Goal: Task Accomplishment & Management: Manage account settings

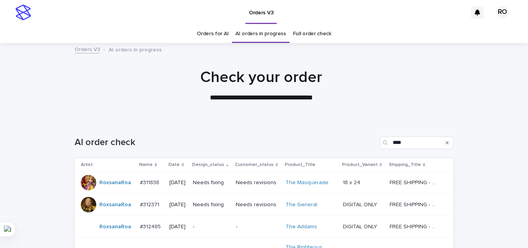
click at [433, 95] on div "**********" at bounding box center [261, 85] width 386 height 35
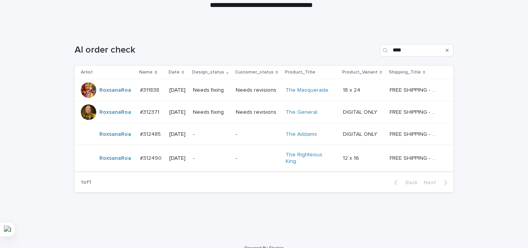
scroll to position [100, 0]
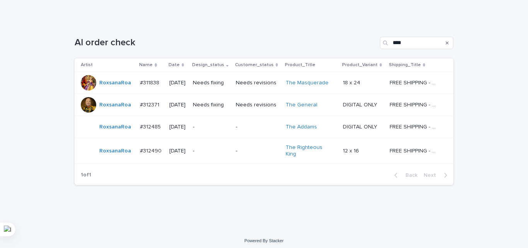
click at [224, 148] on p "-" at bounding box center [211, 151] width 37 height 7
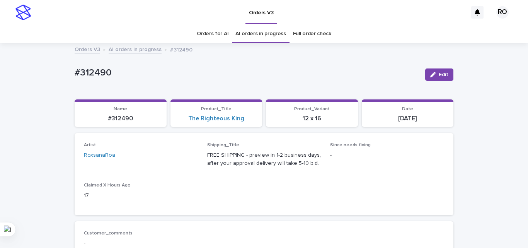
click at [95, 73] on p "#312490" at bounding box center [247, 72] width 344 height 11
copy p "312490"
click at [248, 117] on div "The Righteous King" at bounding box center [216, 118] width 83 height 7
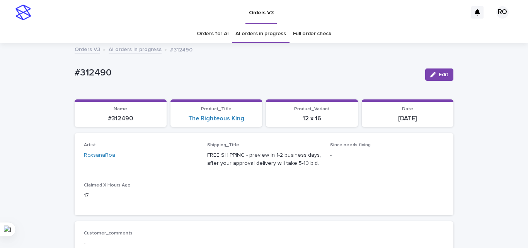
click at [248, 117] on div "The Righteous King" at bounding box center [216, 118] width 83 height 7
copy link "The Righteous King"
click at [401, 118] on p "[DATE]" at bounding box center [407, 118] width 83 height 7
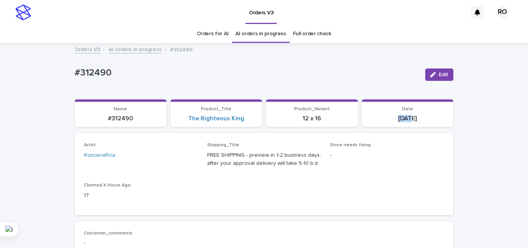
click at [398, 118] on p "[DATE]" at bounding box center [407, 118] width 83 height 7
click at [92, 73] on p "#312490" at bounding box center [247, 72] width 344 height 11
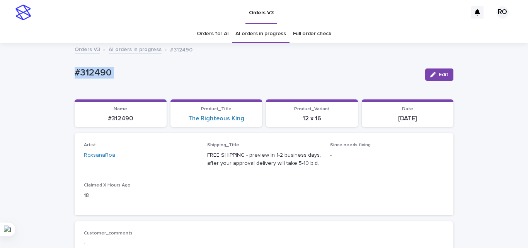
click at [92, 73] on p "#312490" at bounding box center [247, 72] width 344 height 11
copy div "#312490 Edit Sorry, there was an error saving your record. Please try again. Pl…"
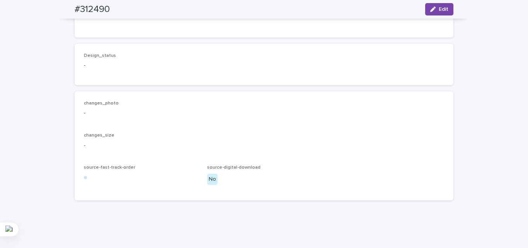
scroll to position [562, 0]
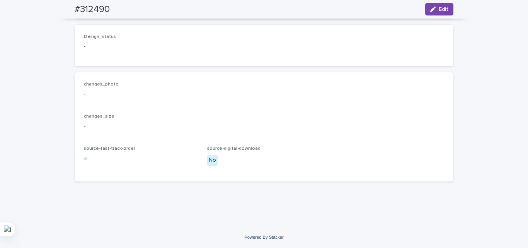
click at [308, 119] on p "changes_size" at bounding box center [264, 116] width 360 height 5
click at [435, 8] on div "button" at bounding box center [434, 9] width 8 height 5
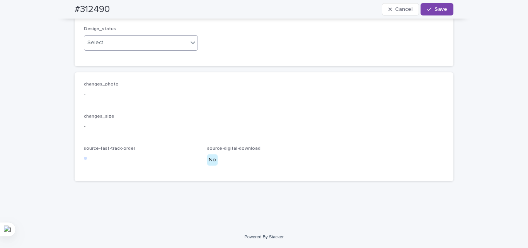
click at [131, 49] on div "Select..." at bounding box center [136, 42] width 104 height 13
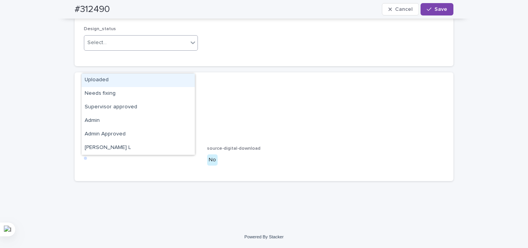
click at [125, 80] on div "Uploaded" at bounding box center [138, 80] width 113 height 14
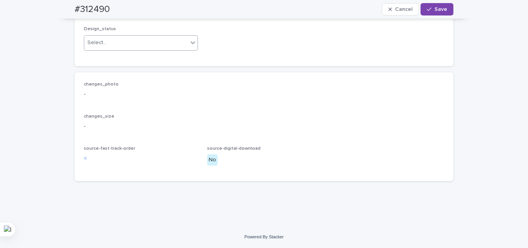
click at [132, 104] on div "changes_photo -" at bounding box center [264, 93] width 360 height 23
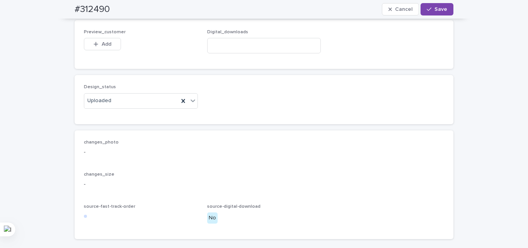
scroll to position [484, 0]
click at [104, 48] on span "Add" at bounding box center [107, 45] width 10 height 5
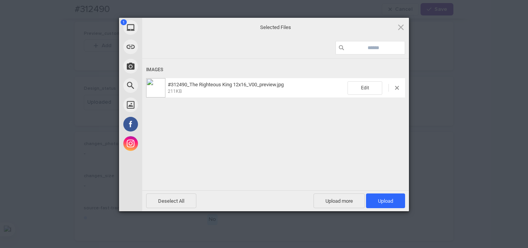
drag, startPoint x: 394, startPoint y: 204, endPoint x: 336, endPoint y: 122, distance: 100.1
click at [394, 203] on span "Upload 1" at bounding box center [385, 200] width 39 height 15
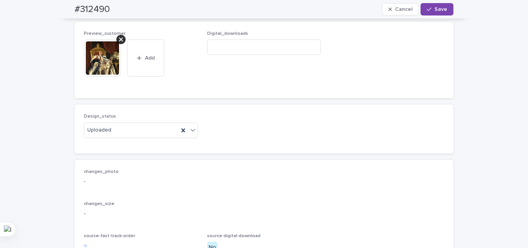
click at [434, 10] on span "Save" at bounding box center [440, 9] width 13 height 5
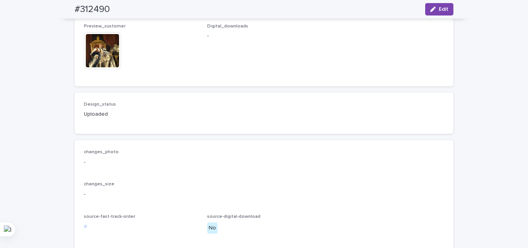
click at [249, 124] on div "Design_status Uploaded" at bounding box center [264, 113] width 360 height 23
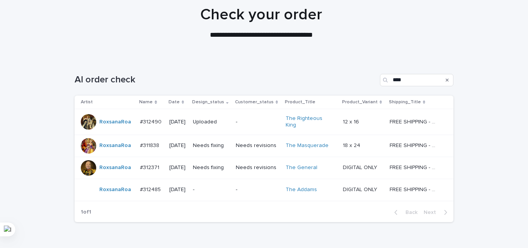
scroll to position [100, 0]
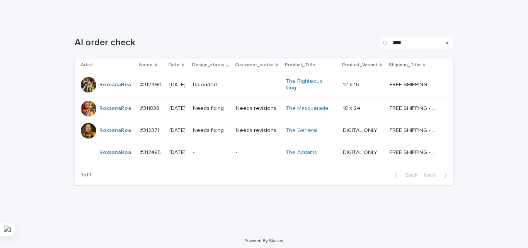
click at [214, 154] on div "-" at bounding box center [211, 152] width 37 height 13
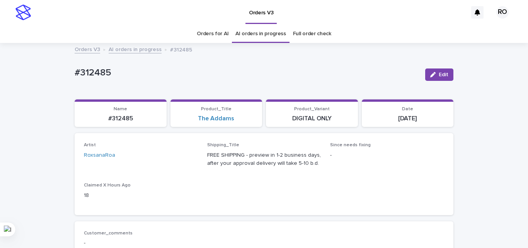
click at [88, 70] on p "#312485" at bounding box center [247, 72] width 344 height 11
copy div "#312485 Edit Sorry, there was an error saving your record. Please try again. Pl…"
click at [236, 121] on div "The Addams" at bounding box center [216, 118] width 83 height 7
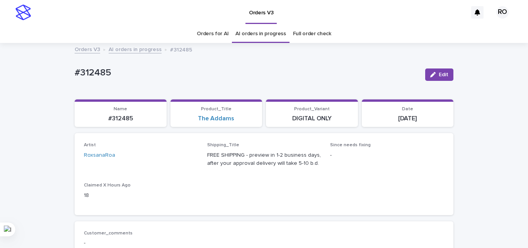
click at [236, 121] on div "The Addams" at bounding box center [216, 118] width 83 height 7
copy link "The Addams"
drag, startPoint x: 355, startPoint y: 168, endPoint x: 342, endPoint y: 164, distance: 13.7
click at [355, 168] on span "Since needs fixing -" at bounding box center [387, 157] width 114 height 31
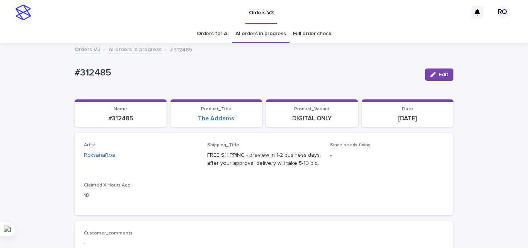
click at [87, 77] on p "#312485" at bounding box center [247, 72] width 344 height 11
click at [89, 73] on p "#312485" at bounding box center [247, 72] width 344 height 11
copy div "#312485 Edit Sorry, there was an error saving your record. Please try again. Pl…"
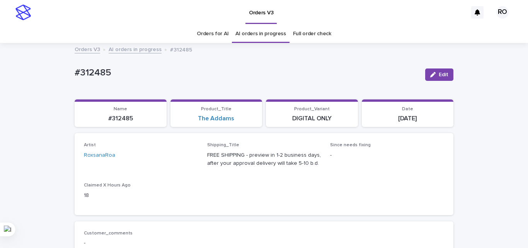
click at [337, 179] on div "Artist RoxsanaRoa Shipping_Title FREE SHIPPING - preview in 1-2 business days, …" at bounding box center [264, 173] width 360 height 63
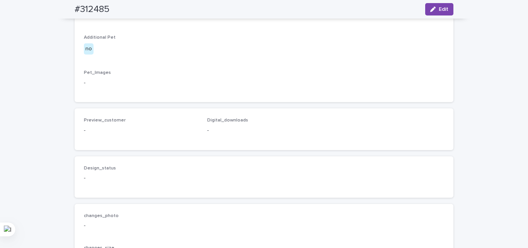
scroll to position [502, 0]
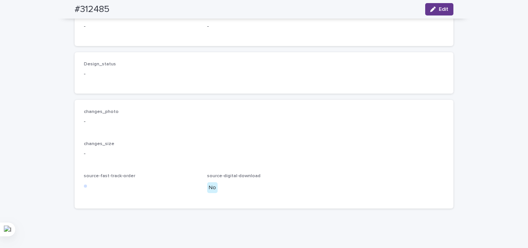
click at [438, 4] on button "Edit" at bounding box center [439, 9] width 28 height 12
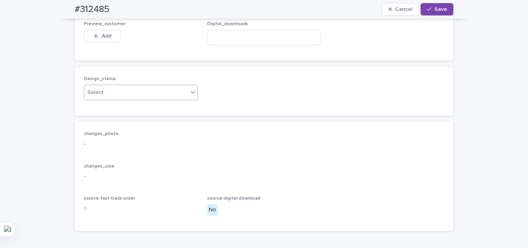
click at [111, 99] on div "Select..." at bounding box center [136, 92] width 104 height 13
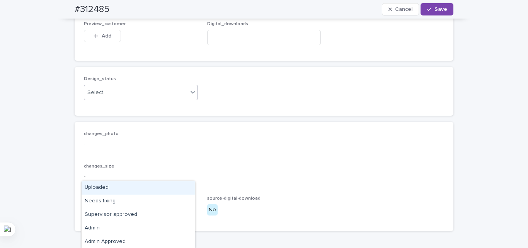
click at [104, 188] on div "Uploaded" at bounding box center [138, 188] width 113 height 14
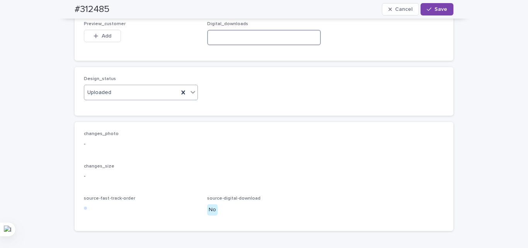
click at [233, 45] on input at bounding box center [264, 37] width 114 height 15
paste input "**********"
type input "**********"
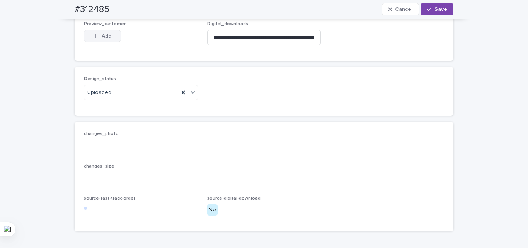
click at [102, 39] on span "Add" at bounding box center [107, 35] width 10 height 5
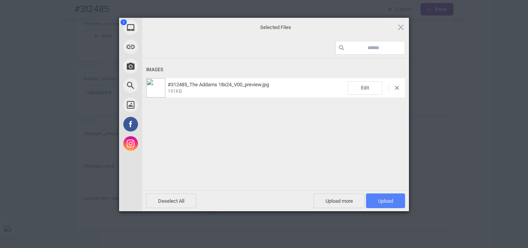
click at [386, 199] on span "Upload 1" at bounding box center [385, 201] width 15 height 6
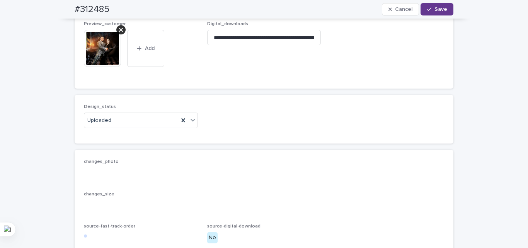
click at [438, 13] on button "Save" at bounding box center [436, 9] width 33 height 12
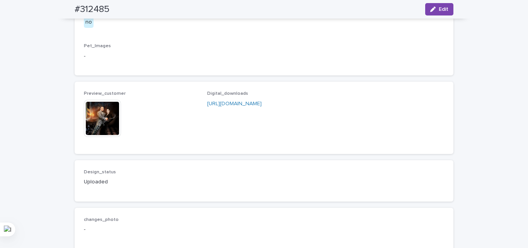
scroll to position [618, 0]
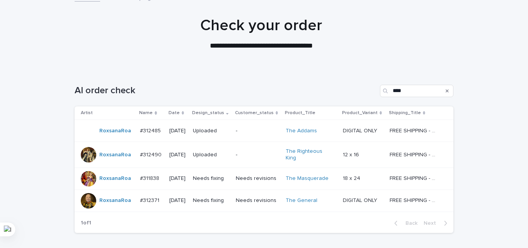
scroll to position [100, 0]
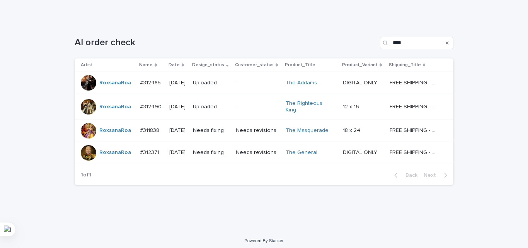
click at [202, 153] on div "Needs fixing" at bounding box center [211, 152] width 37 height 13
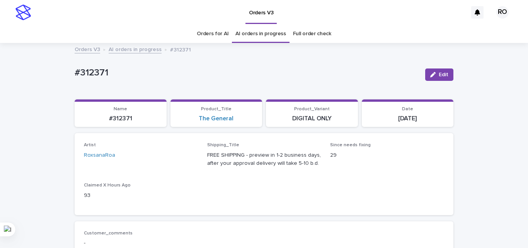
click at [90, 73] on p "#312371" at bounding box center [247, 72] width 344 height 11
copy p "312371"
click at [254, 215] on div "Loading... Saving… Artist RoxsanaRoa Shipping_Title FREE SHIPPING - preview in …" at bounding box center [264, 177] width 379 height 88
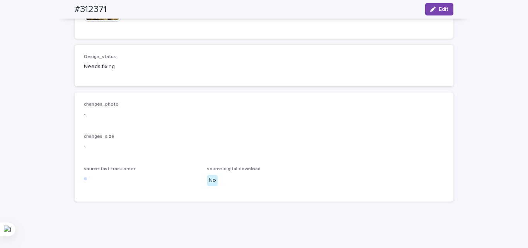
scroll to position [593, 0]
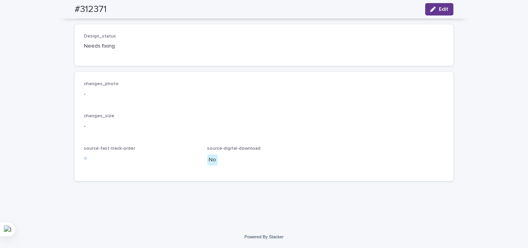
click at [433, 10] on div "button" at bounding box center [434, 9] width 8 height 5
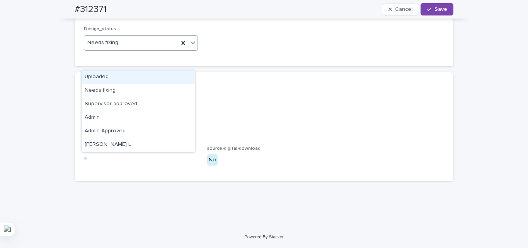
click at [106, 77] on div "Uploaded" at bounding box center [138, 77] width 113 height 14
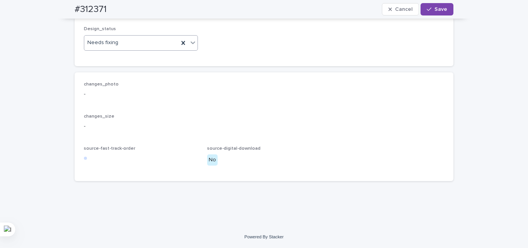
click at [126, 87] on div "Design_status option Uploaded, selected. 0 results available. Select is focused…" at bounding box center [264, 99] width 379 height 164
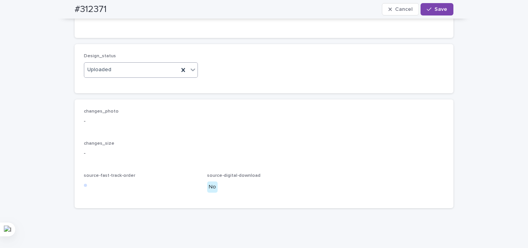
scroll to position [515, 0]
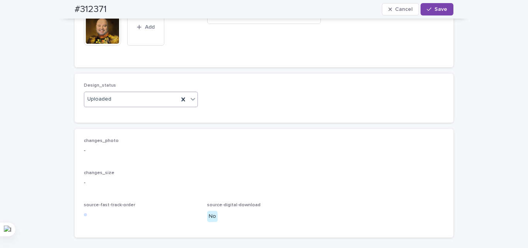
click at [119, 12] on icon at bounding box center [121, 8] width 4 height 6
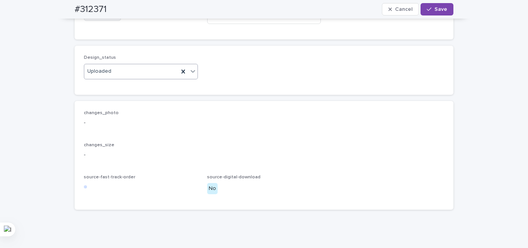
drag, startPoint x: 107, startPoint y: 52, endPoint x: 143, endPoint y: 129, distance: 84.8
click at [107, 21] on button "Add" at bounding box center [102, 14] width 37 height 12
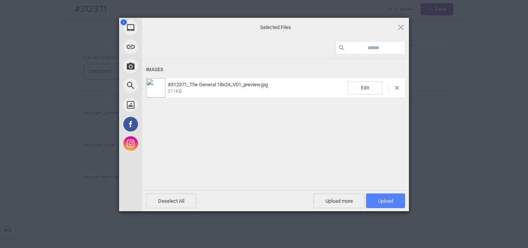
drag, startPoint x: 392, startPoint y: 202, endPoint x: 383, endPoint y: 205, distance: 9.3
click at [391, 202] on span "Upload 1" at bounding box center [385, 201] width 15 height 6
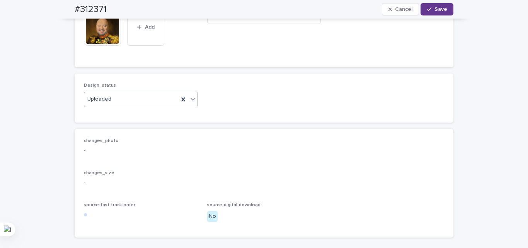
drag, startPoint x: 439, startPoint y: 12, endPoint x: 428, endPoint y: 25, distance: 17.3
click at [438, 12] on span "Save" at bounding box center [440, 9] width 13 height 5
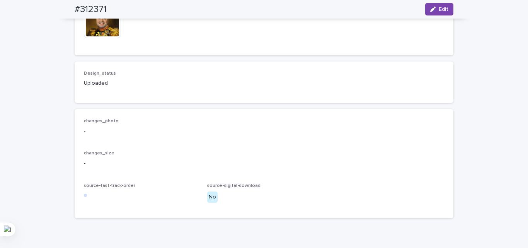
click at [299, 149] on div "changes_photo - changes_size - source-fast-track-order source-digital-download …" at bounding box center [264, 163] width 379 height 109
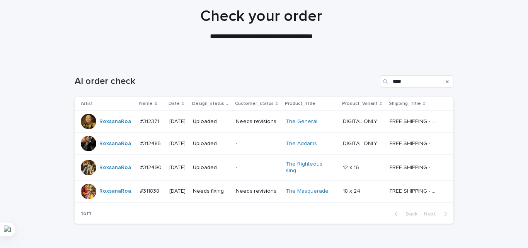
scroll to position [100, 0]
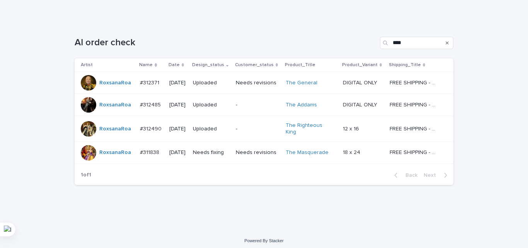
click at [216, 165] on div "1 of 1 Back Next" at bounding box center [264, 174] width 379 height 19
click at [224, 153] on div "Needs fixing" at bounding box center [211, 152] width 37 height 13
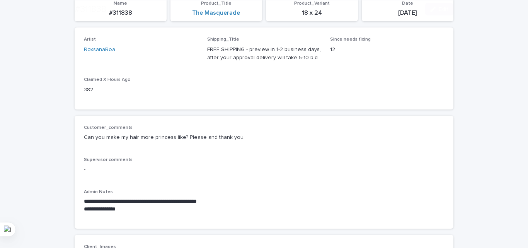
scroll to position [116, 0]
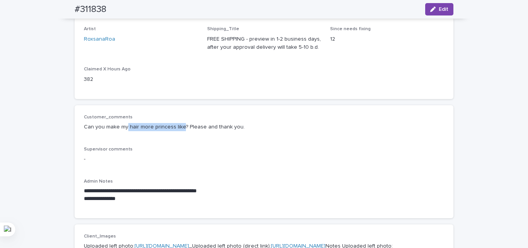
drag, startPoint x: 124, startPoint y: 126, endPoint x: 179, endPoint y: 127, distance: 55.2
click at [179, 127] on p "Can you make my hair more princess like? Please and thank you." at bounding box center [264, 127] width 360 height 8
click at [192, 101] on div "Loading... Saving… Artist RoxsanaRoa Shipping_Title FREE SHIPPING - preview in …" at bounding box center [264, 61] width 379 height 88
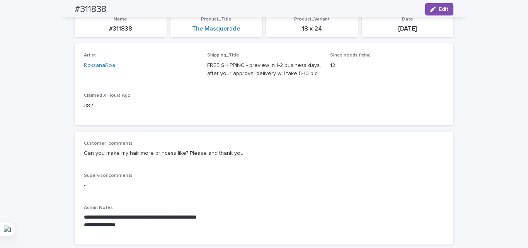
scroll to position [77, 0]
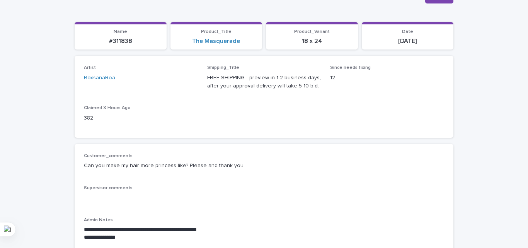
click at [111, 65] on p "Artist" at bounding box center [141, 67] width 114 height 5
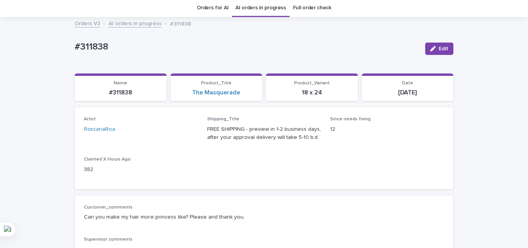
scroll to position [0, 0]
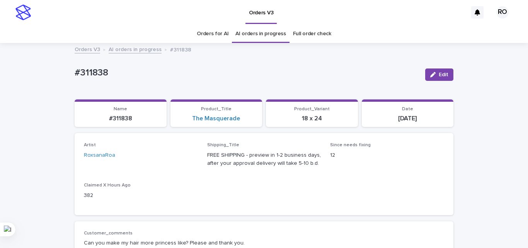
click at [96, 66] on div "#311838" at bounding box center [247, 72] width 344 height 13
click at [97, 71] on p "#311838" at bounding box center [247, 72] width 344 height 11
copy p "311838"
click at [253, 205] on div "Artist RoxsanaRoa Shipping_Title FREE SHIPPING - preview in 1-2 business days, …" at bounding box center [264, 173] width 360 height 63
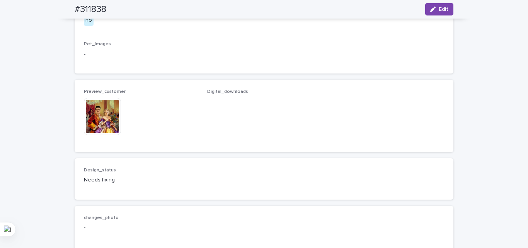
scroll to position [464, 0]
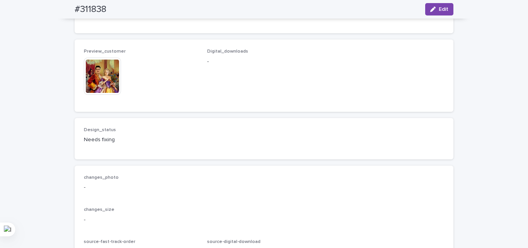
click at [440, 7] on span "Edit" at bounding box center [443, 9] width 10 height 5
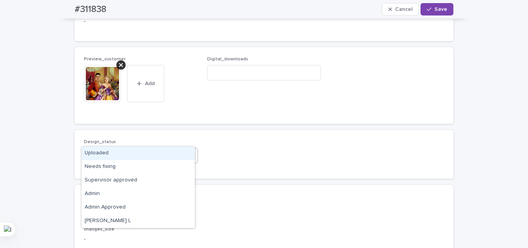
click at [117, 156] on div "Uploaded" at bounding box center [138, 153] width 113 height 14
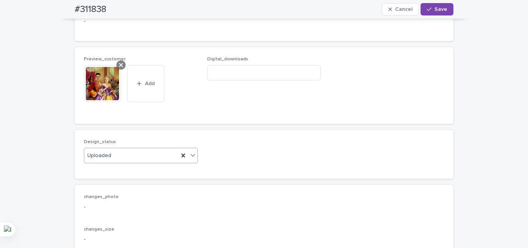
click at [119, 68] on icon at bounding box center [121, 65] width 4 height 6
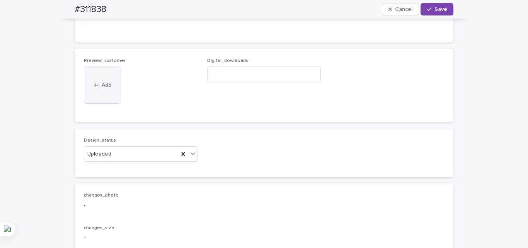
scroll to position [450, 0]
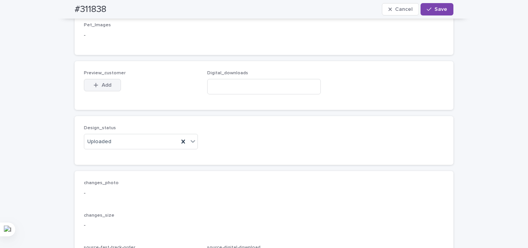
drag, startPoint x: 100, startPoint y: 165, endPoint x: 118, endPoint y: 191, distance: 32.2
click at [102, 88] on span "Add" at bounding box center [107, 84] width 10 height 5
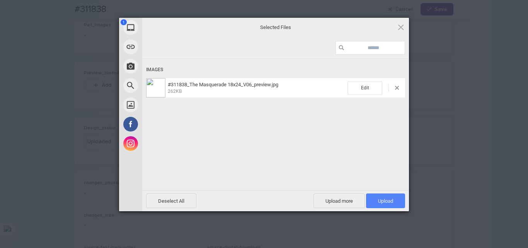
click at [392, 202] on span "Upload 1" at bounding box center [385, 201] width 15 height 6
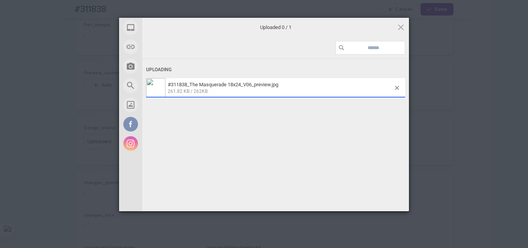
scroll to position [464, 0]
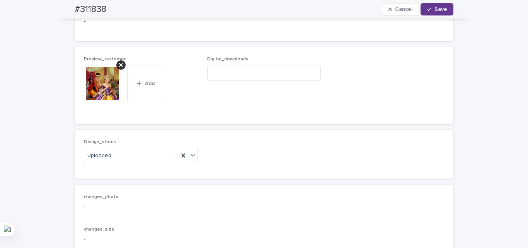
click at [438, 11] on span "Save" at bounding box center [440, 9] width 13 height 5
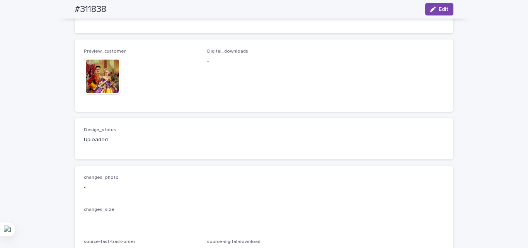
scroll to position [454, 0]
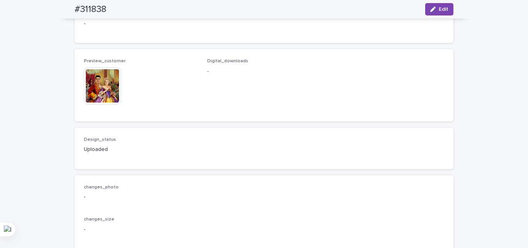
click at [106, 104] on img at bounding box center [102, 85] width 37 height 37
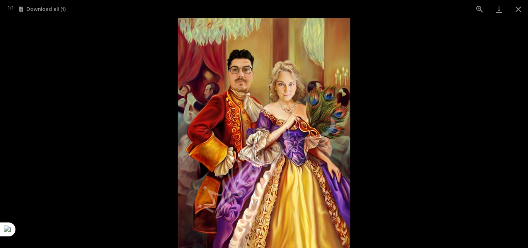
click at [85, 96] on picture at bounding box center [264, 132] width 528 height 229
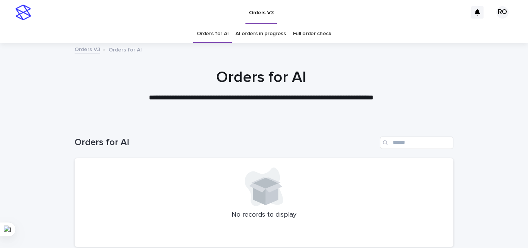
click at [213, 115] on div at bounding box center [261, 81] width 522 height 77
click at [263, 32] on link "AI orders in progress" at bounding box center [260, 34] width 51 height 18
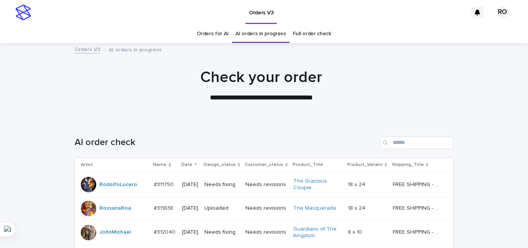
click at [181, 165] on p "Date" at bounding box center [186, 164] width 11 height 8
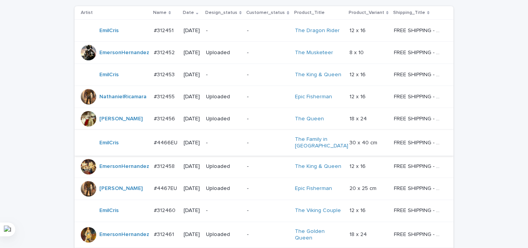
scroll to position [155, 0]
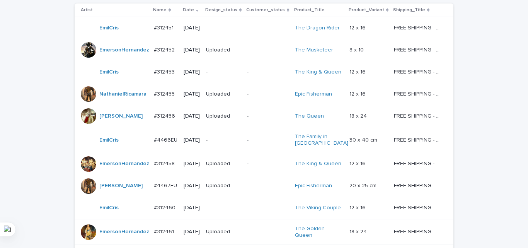
click at [215, 141] on p "-" at bounding box center [223, 140] width 35 height 7
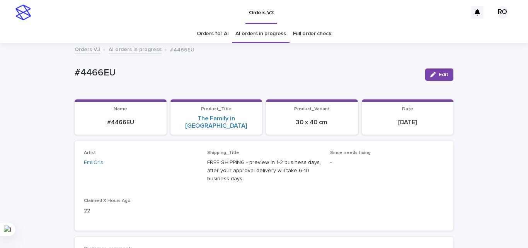
click at [214, 33] on link "Orders for AI" at bounding box center [213, 34] width 32 height 18
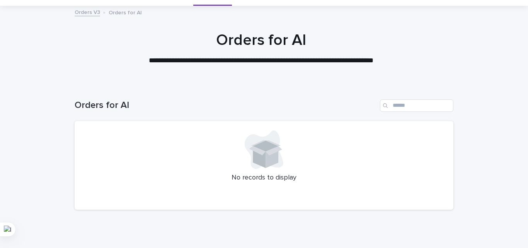
scroll to position [66, 0]
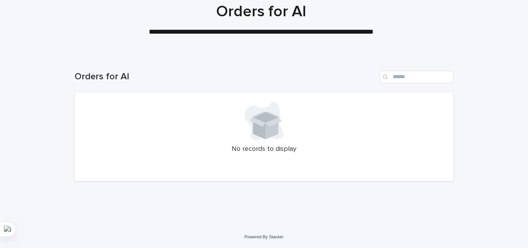
click at [59, 173] on div "Loading... Saving… Loading... Saving… Orders for AI No records to display" at bounding box center [264, 140] width 528 height 171
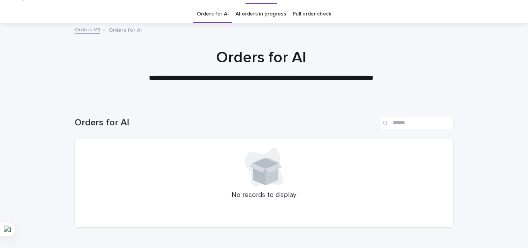
scroll to position [0, 0]
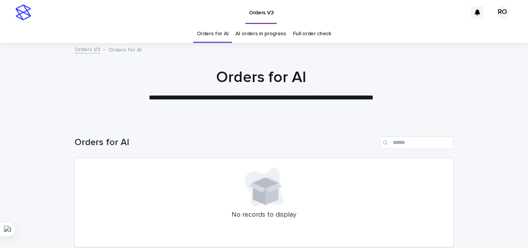
click at [255, 31] on link "AI orders in progress" at bounding box center [260, 34] width 51 height 18
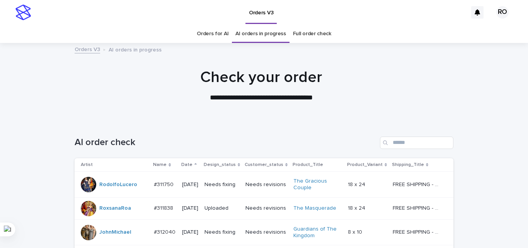
click at [181, 163] on p "Date" at bounding box center [186, 164] width 11 height 8
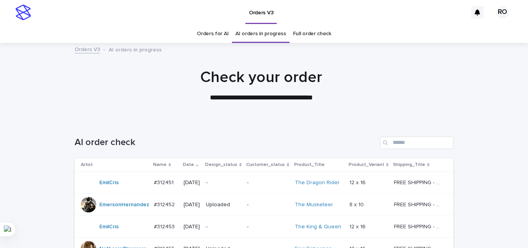
click at [202, 30] on link "Orders for AI" at bounding box center [213, 34] width 32 height 18
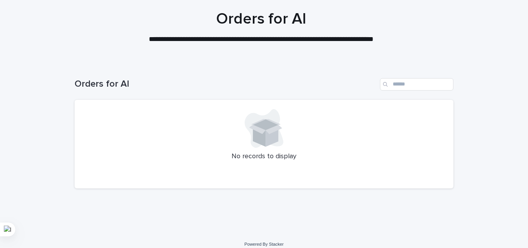
scroll to position [66, 0]
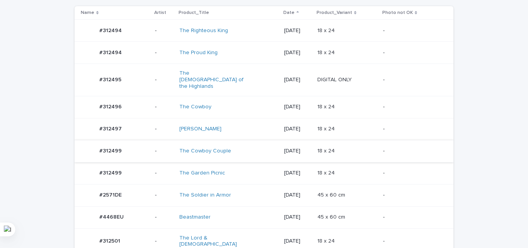
scroll to position [182, 0]
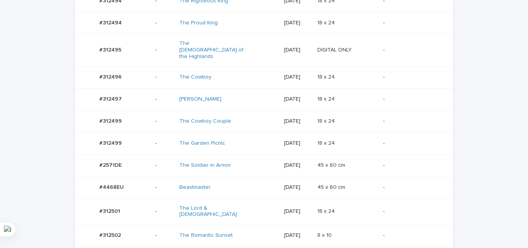
click at [330, 116] on p "18 x 24" at bounding box center [326, 120] width 19 height 8
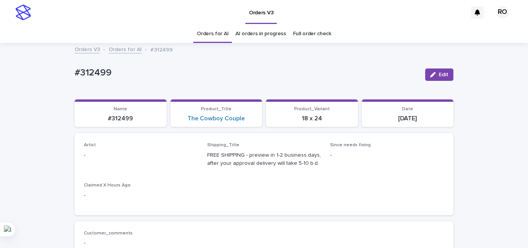
click at [444, 73] on span "Edit" at bounding box center [443, 74] width 10 height 5
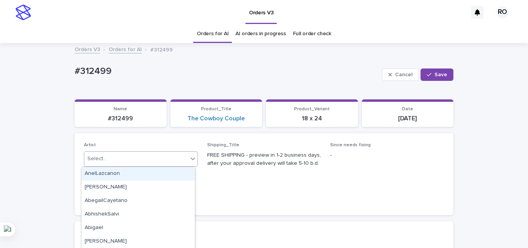
click at [142, 163] on div "Select..." at bounding box center [136, 158] width 104 height 13
type input "**"
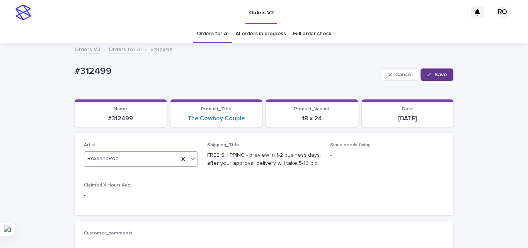
click at [441, 78] on button "Save" at bounding box center [436, 74] width 33 height 12
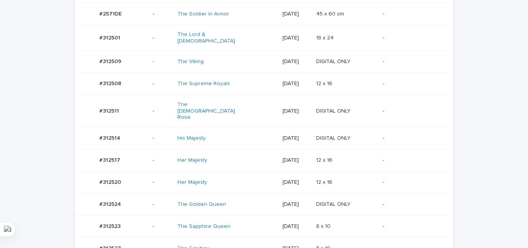
scroll to position [180, 0]
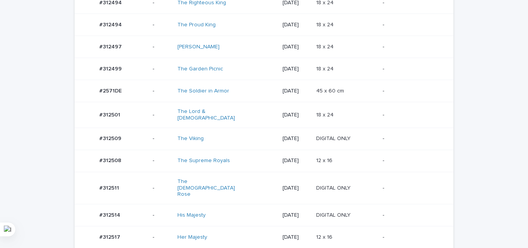
click at [313, 144] on td "DIGITAL ONLY DIGITAL ONLY" at bounding box center [346, 138] width 66 height 22
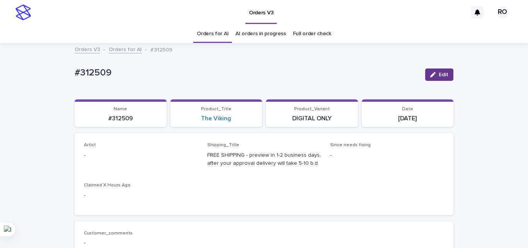
click at [432, 74] on icon "button" at bounding box center [432, 74] width 5 height 5
click at [112, 159] on div "Select..." at bounding box center [136, 158] width 104 height 13
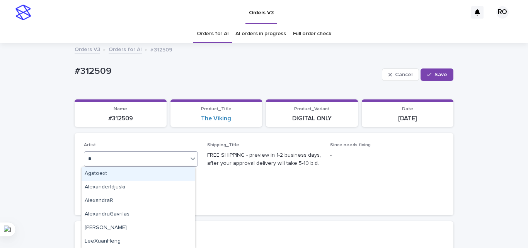
type input "**"
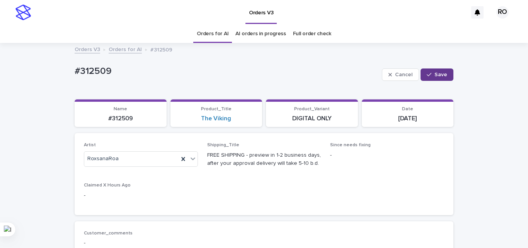
click at [434, 73] on span "Save" at bounding box center [440, 74] width 13 height 5
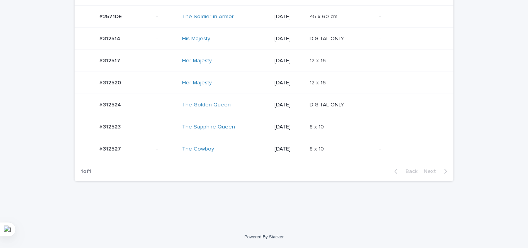
scroll to position [188, 0]
click at [276, 141] on td "[DATE]" at bounding box center [288, 149] width 35 height 22
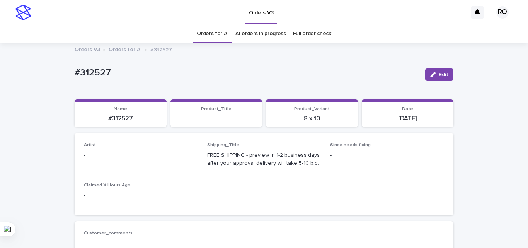
click at [436, 72] on button "Edit" at bounding box center [439, 74] width 28 height 12
click at [128, 157] on div "Select..." at bounding box center [128, 158] width 88 height 13
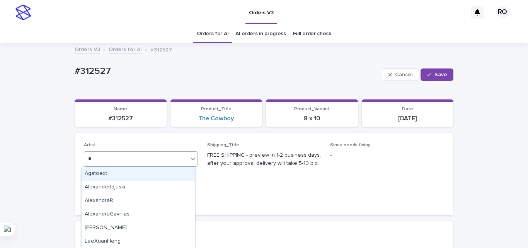
type input "**"
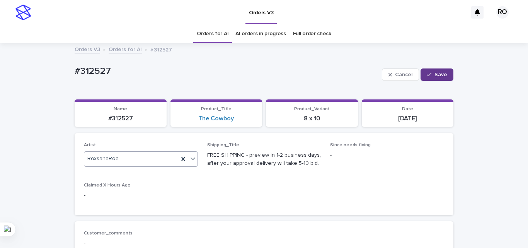
click at [430, 74] on div "button" at bounding box center [430, 74] width 8 height 5
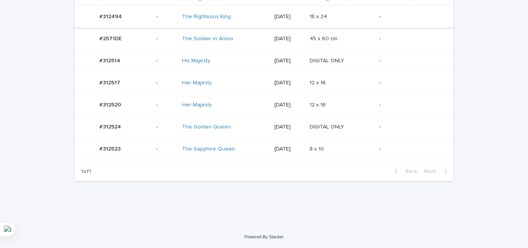
scroll to position [56, 0]
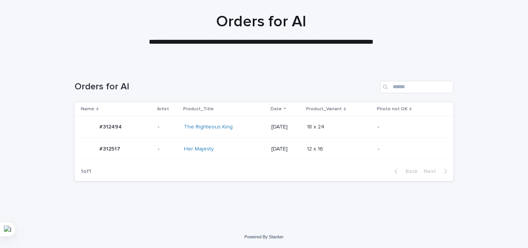
click at [283, 127] on p "[DATE]" at bounding box center [285, 127] width 29 height 7
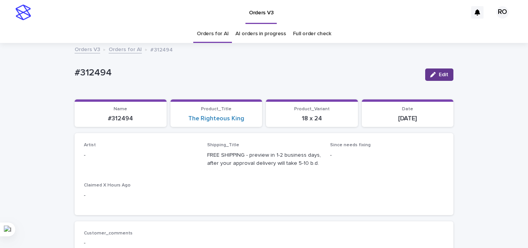
click at [431, 70] on button "Edit" at bounding box center [439, 74] width 28 height 12
click at [97, 158] on div "Select..." at bounding box center [96, 159] width 19 height 8
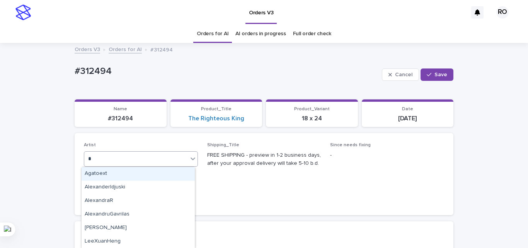
type input "**"
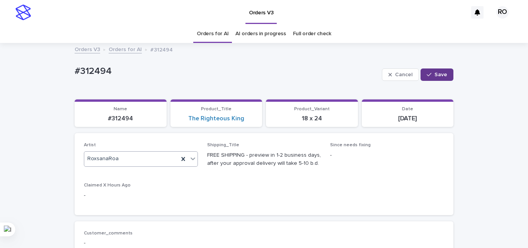
click at [426, 72] on icon "button" at bounding box center [428, 74] width 5 height 5
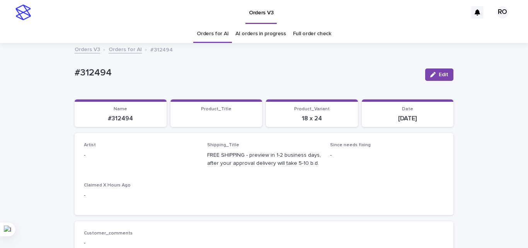
click at [433, 73] on div "button" at bounding box center [434, 74] width 8 height 5
click at [115, 153] on div "Select..." at bounding box center [128, 158] width 88 height 13
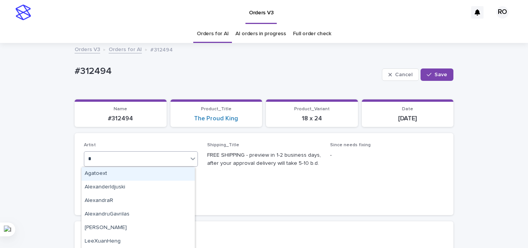
type input "**"
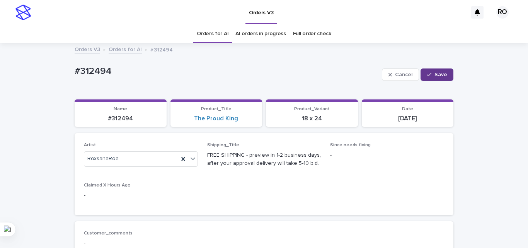
click at [434, 72] on span "Save" at bounding box center [440, 74] width 13 height 5
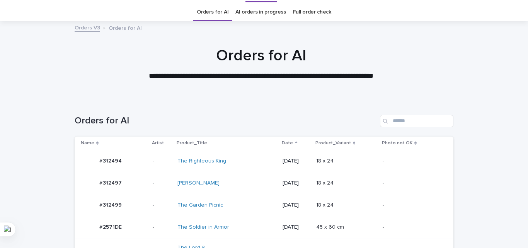
scroll to position [25, 0]
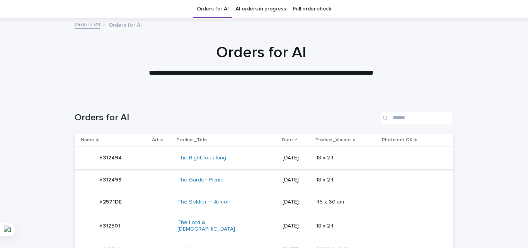
click at [392, 171] on td "-" at bounding box center [416, 180] width 74 height 22
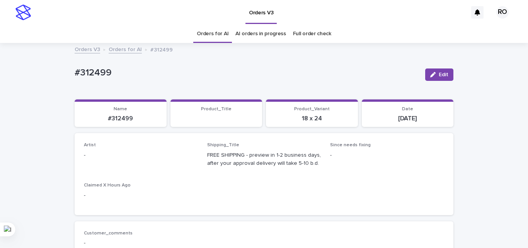
drag, startPoint x: 432, startPoint y: 76, endPoint x: 141, endPoint y: 132, distance: 296.3
click at [432, 76] on icon "button" at bounding box center [432, 74] width 5 height 5
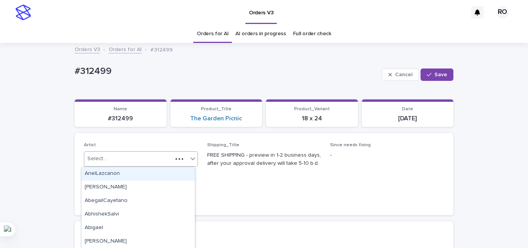
click at [96, 159] on div "Select..." at bounding box center [96, 159] width 19 height 8
type input "**"
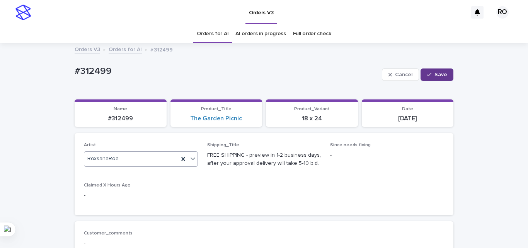
click at [437, 76] on span "Save" at bounding box center [440, 74] width 13 height 5
drag, startPoint x: 183, startPoint y: 71, endPoint x: 196, endPoint y: 75, distance: 14.2
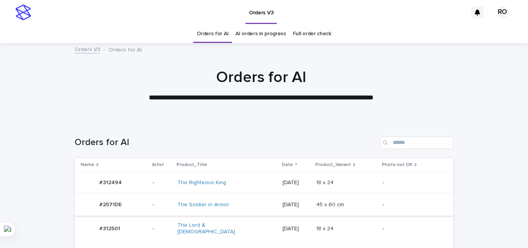
scroll to position [25, 0]
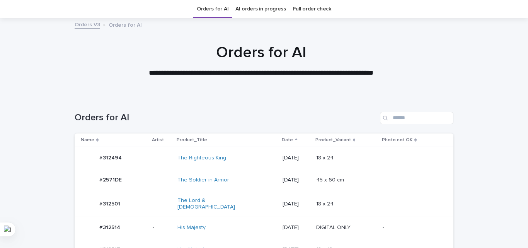
click at [282, 221] on div "[DATE]" at bounding box center [295, 227] width 27 height 13
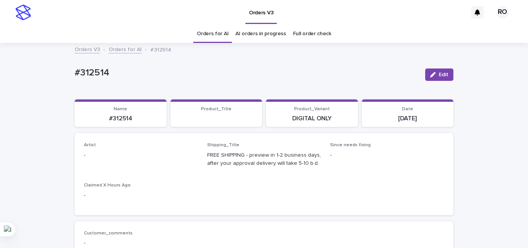
drag, startPoint x: 435, startPoint y: 78, endPoint x: 300, endPoint y: 97, distance: 136.5
click at [435, 77] on button "Edit" at bounding box center [439, 74] width 28 height 12
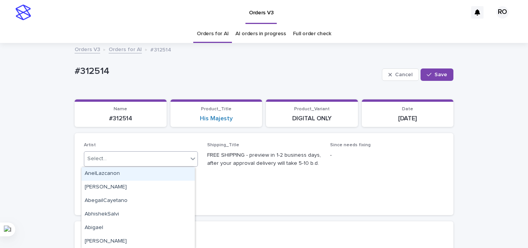
click at [130, 157] on div "Select..." at bounding box center [136, 158] width 104 height 13
type input "**"
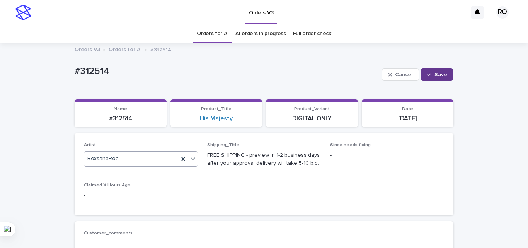
click at [427, 75] on icon "button" at bounding box center [428, 74] width 5 height 5
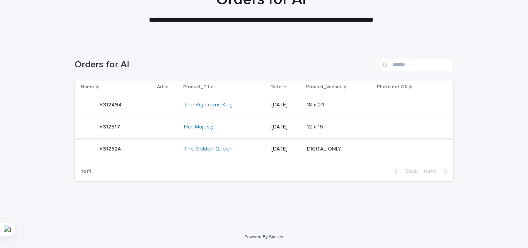
scroll to position [66, 0]
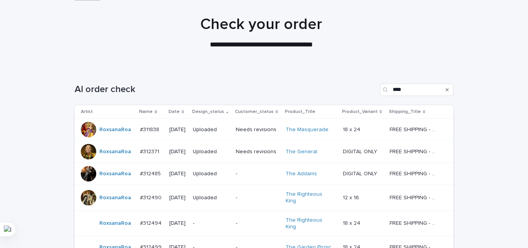
scroll to position [100, 0]
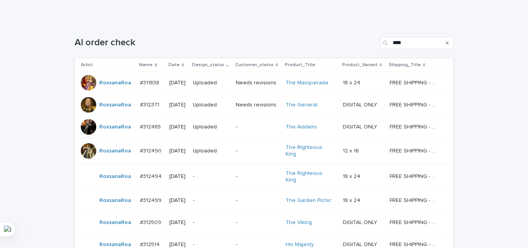
click at [19, 159] on div "Loading... Saving… Loading... Saving… AI order check **** Artist Name Date Desi…" at bounding box center [264, 182] width 528 height 322
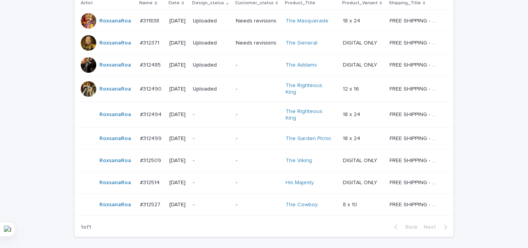
scroll to position [94, 0]
